Goal: Check status: Check status

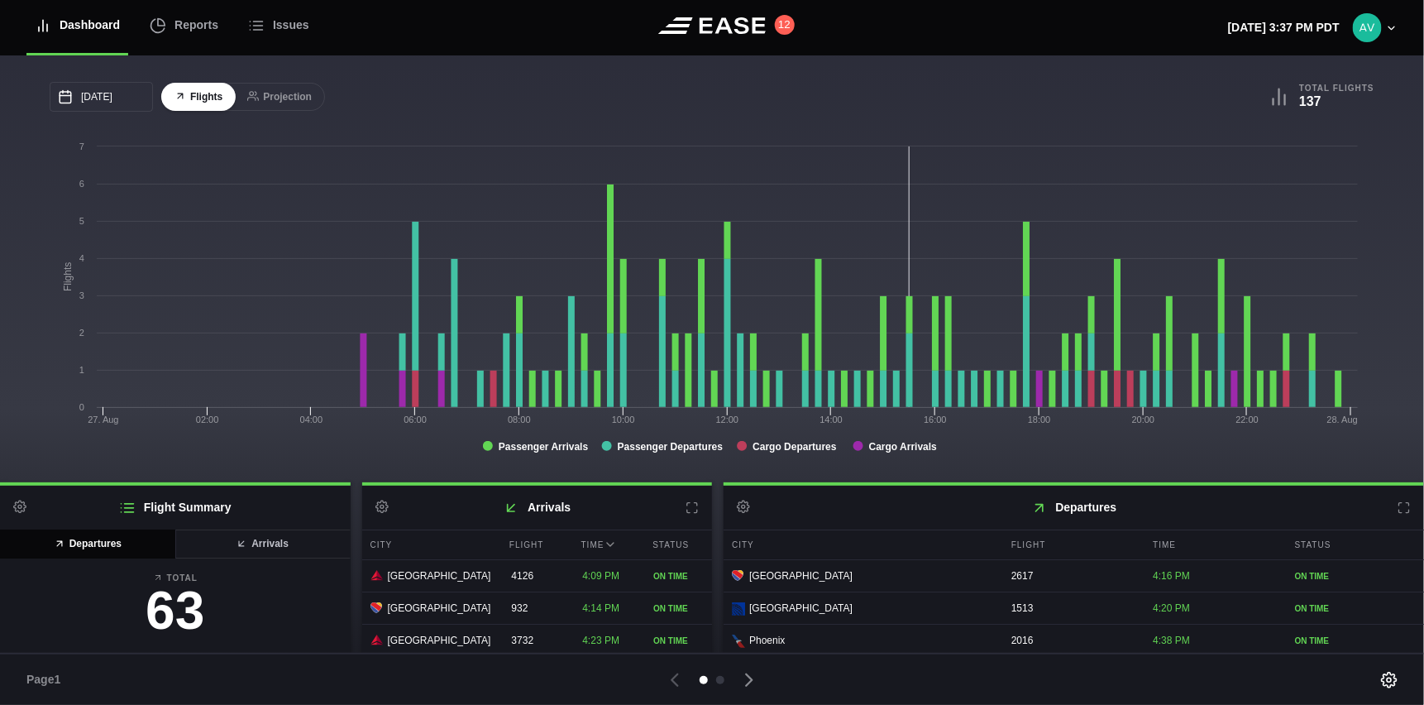
click at [509, 24] on header "Dashboard Reports Issues 12 [DATE] 3:37 PM PDT Settings Feed Status Submit Feed…" at bounding box center [712, 27] width 1424 height 55
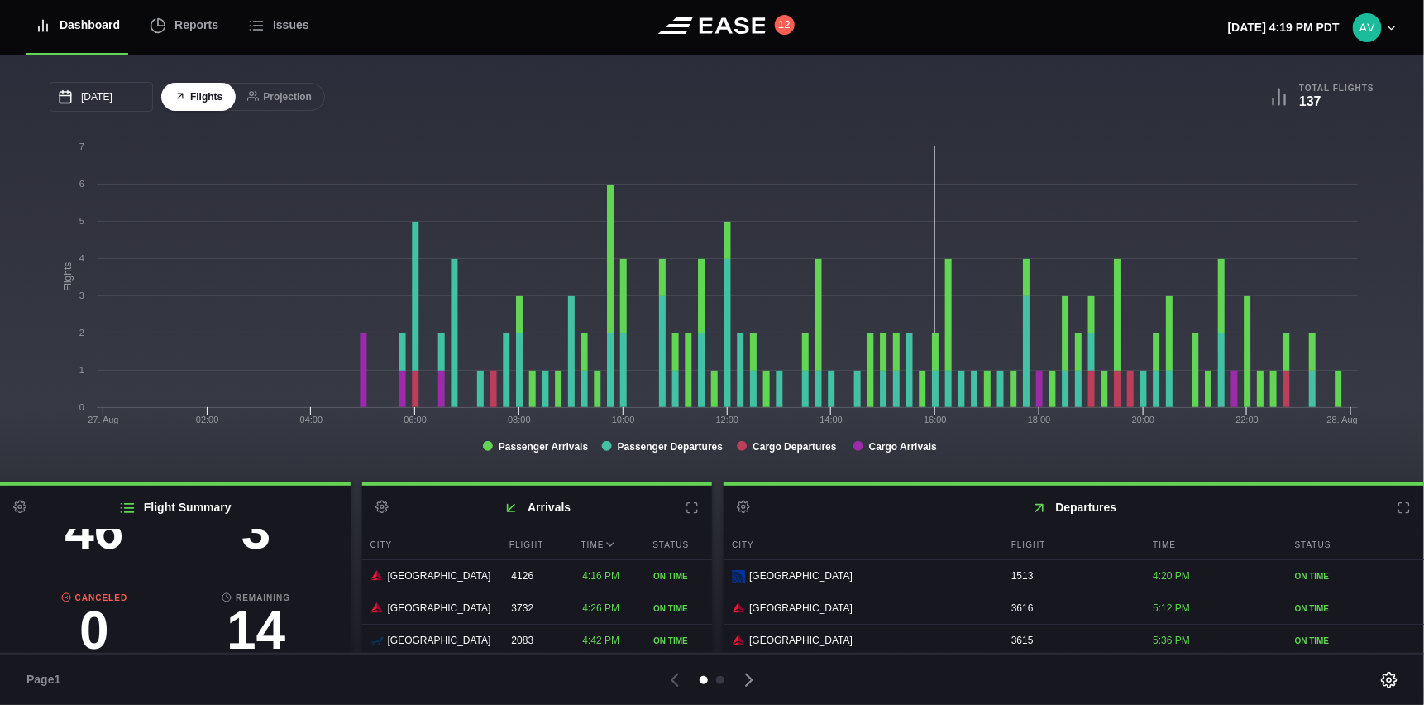
scroll to position [189, 0]
click at [246, 545] on h3 "3" at bounding box center [256, 530] width 162 height 53
select select "passenger"
select select "DELAYED"
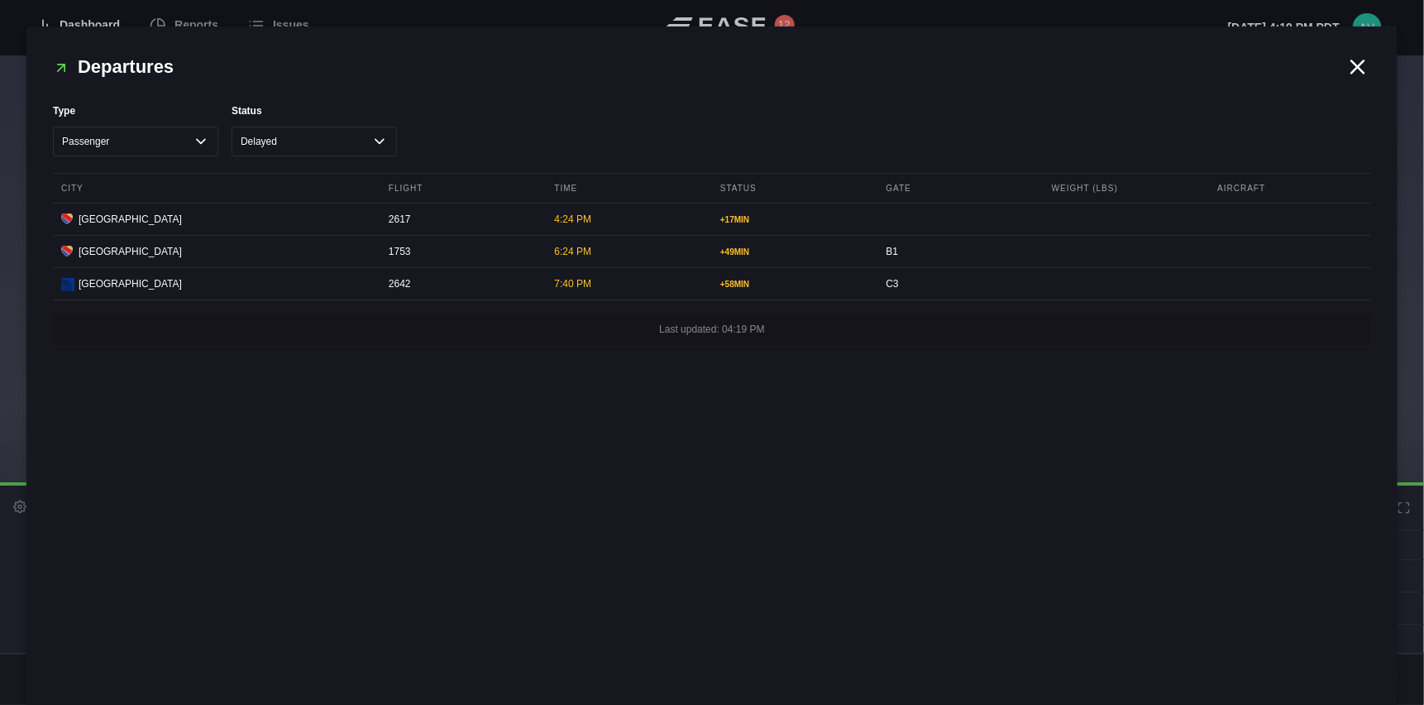
click at [1357, 66] on icon at bounding box center [1358, 66] width 12 height 12
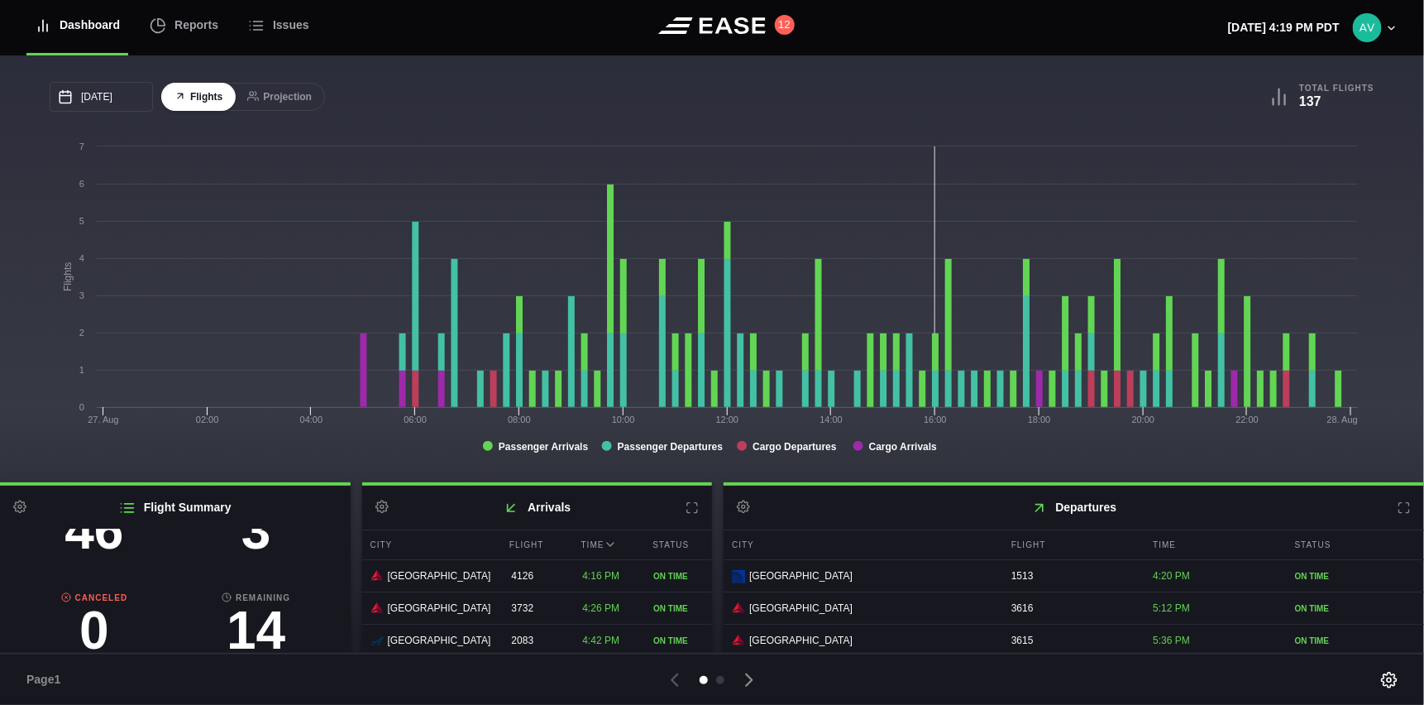
scroll to position [0, 0]
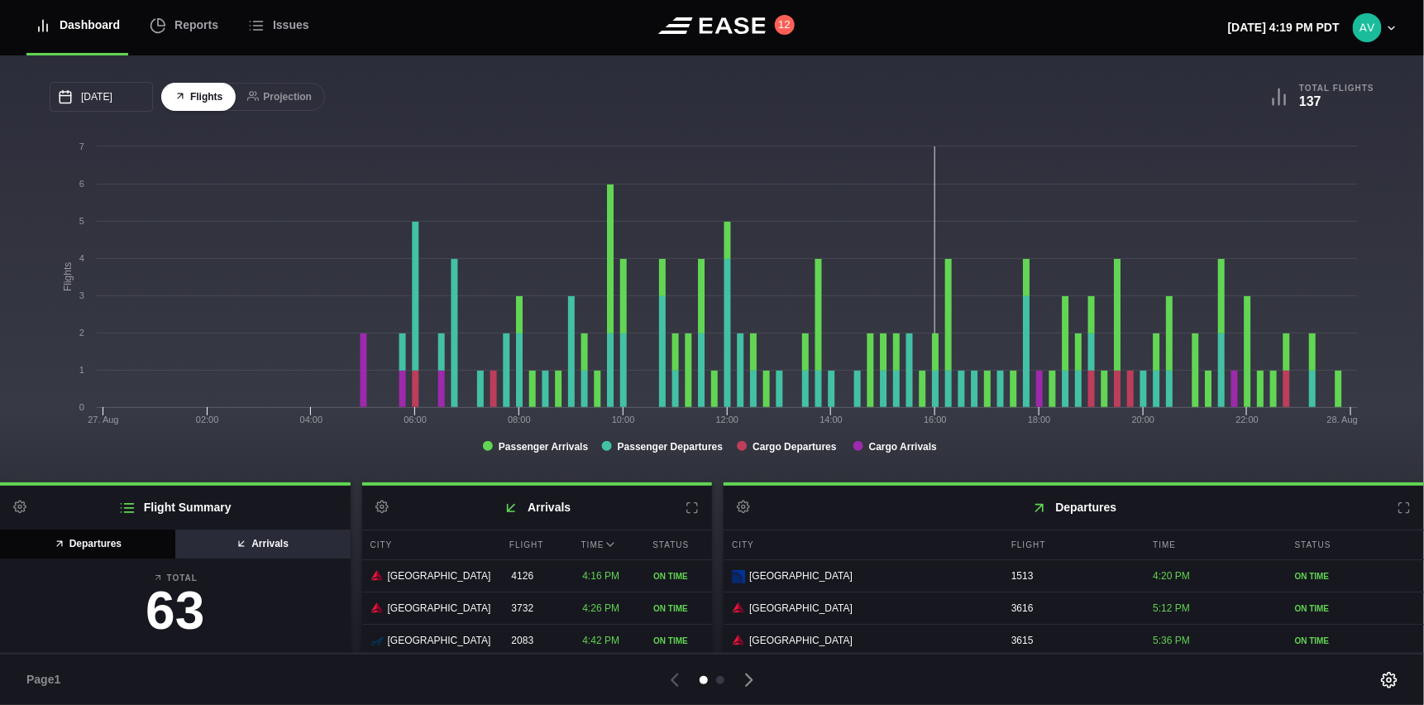
click at [275, 547] on button "Arrivals" at bounding box center [263, 543] width 176 height 29
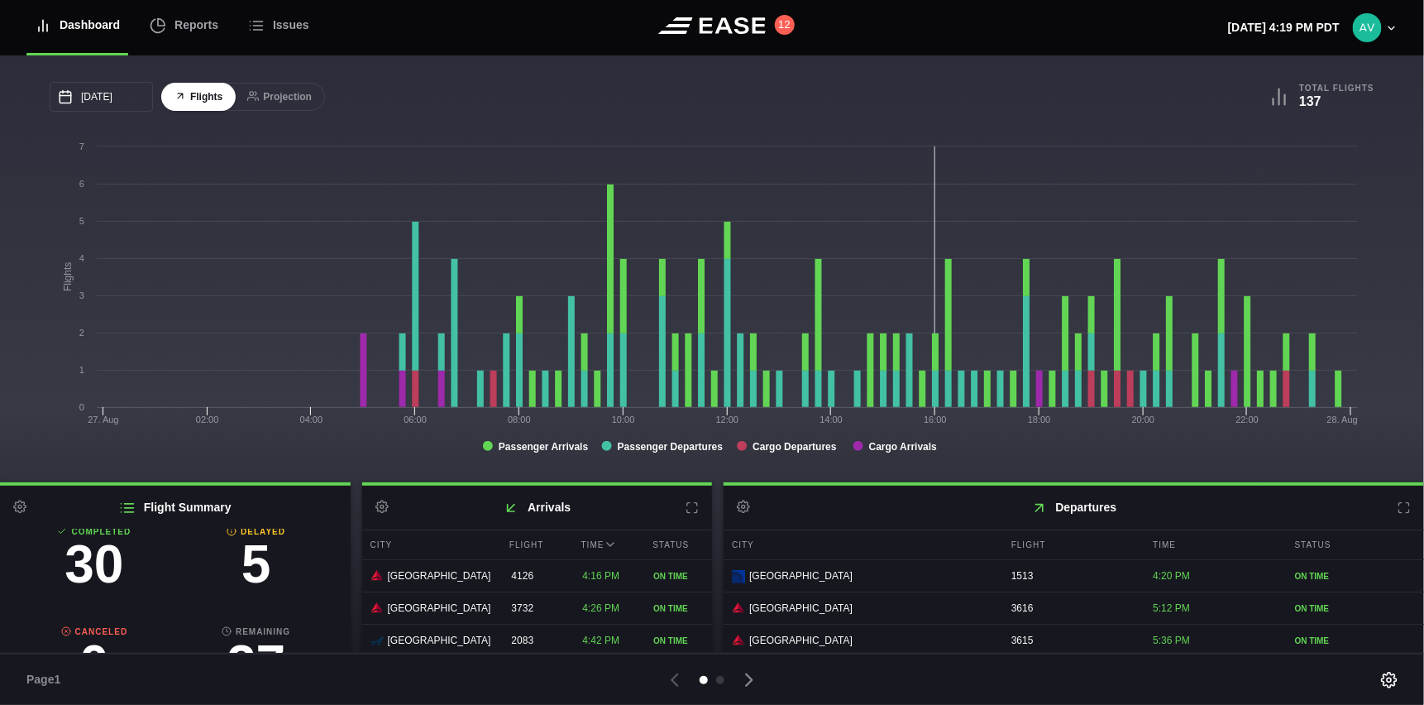
scroll to position [107, 0]
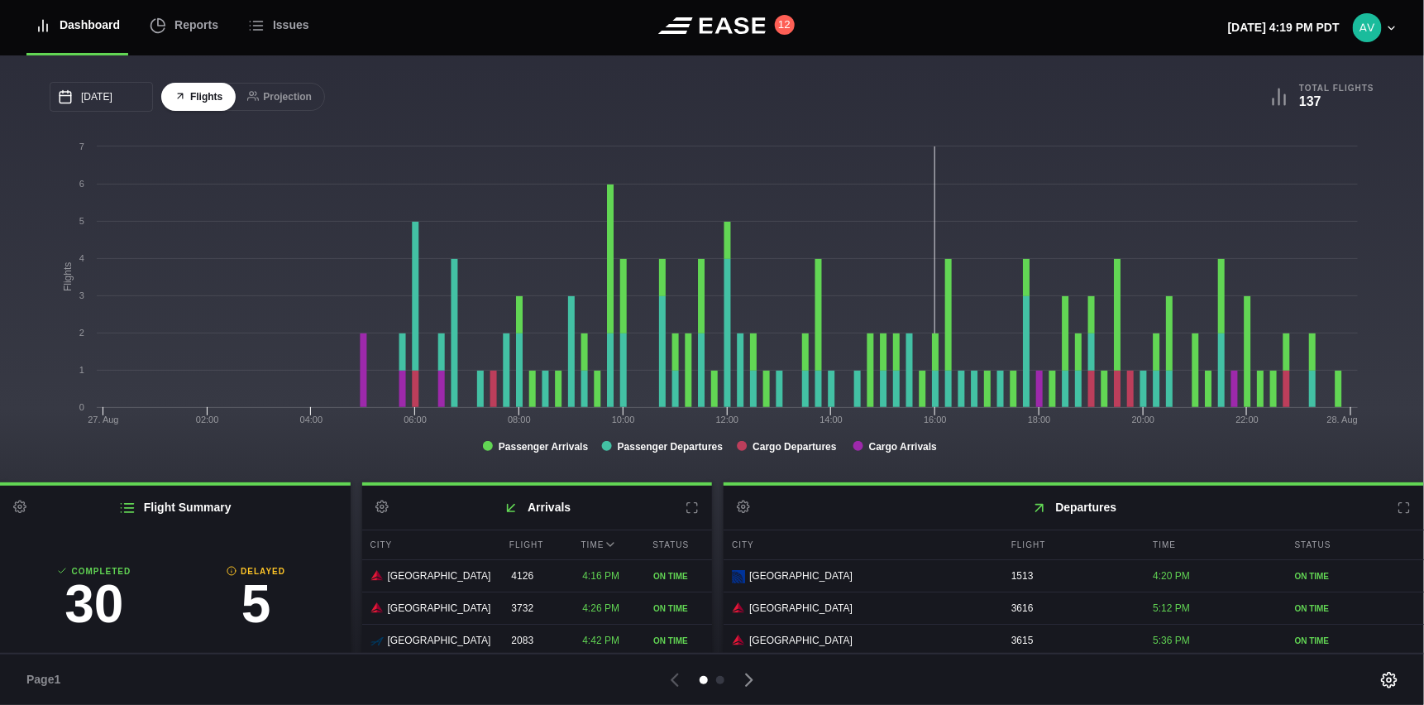
click at [242, 615] on h3 "5" at bounding box center [256, 603] width 162 height 53
select select "passenger"
select select "DELAYED"
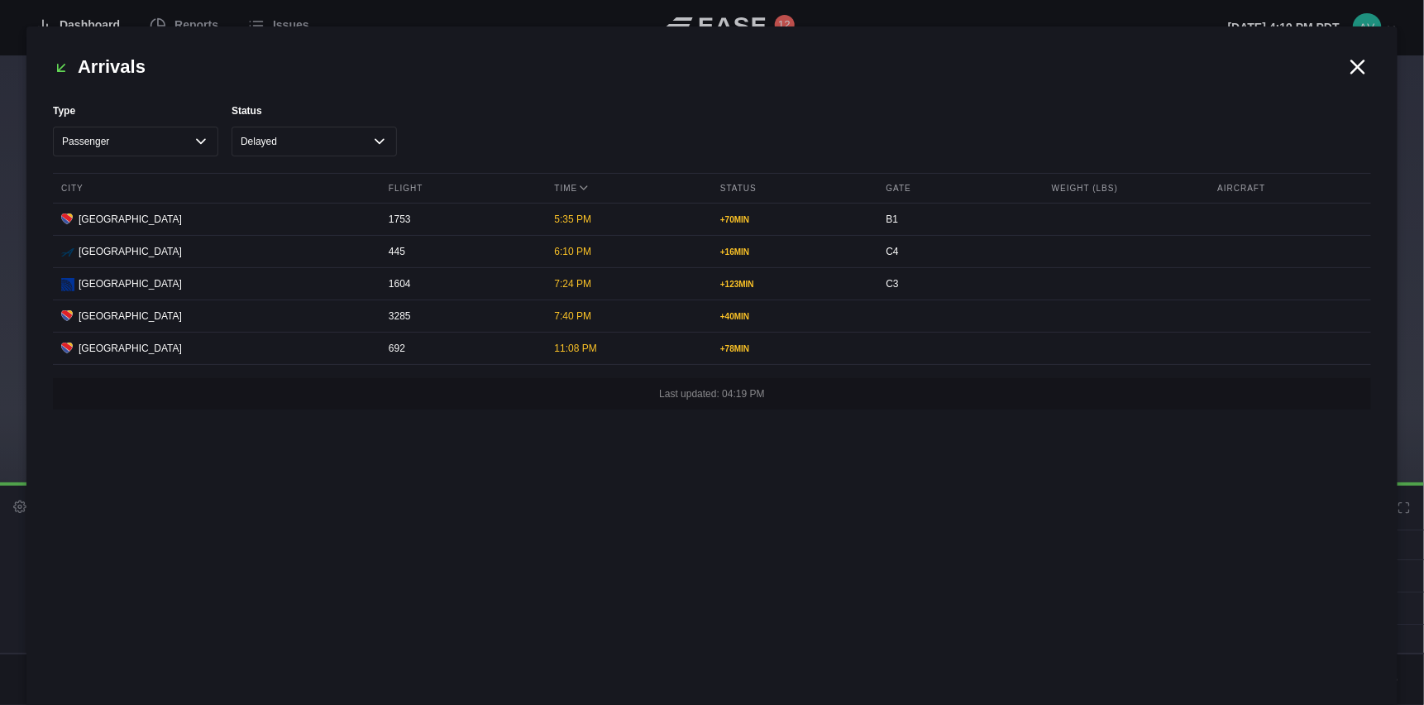
click at [1359, 65] on icon at bounding box center [1358, 66] width 12 height 12
